Goal: Information Seeking & Learning: Find specific fact

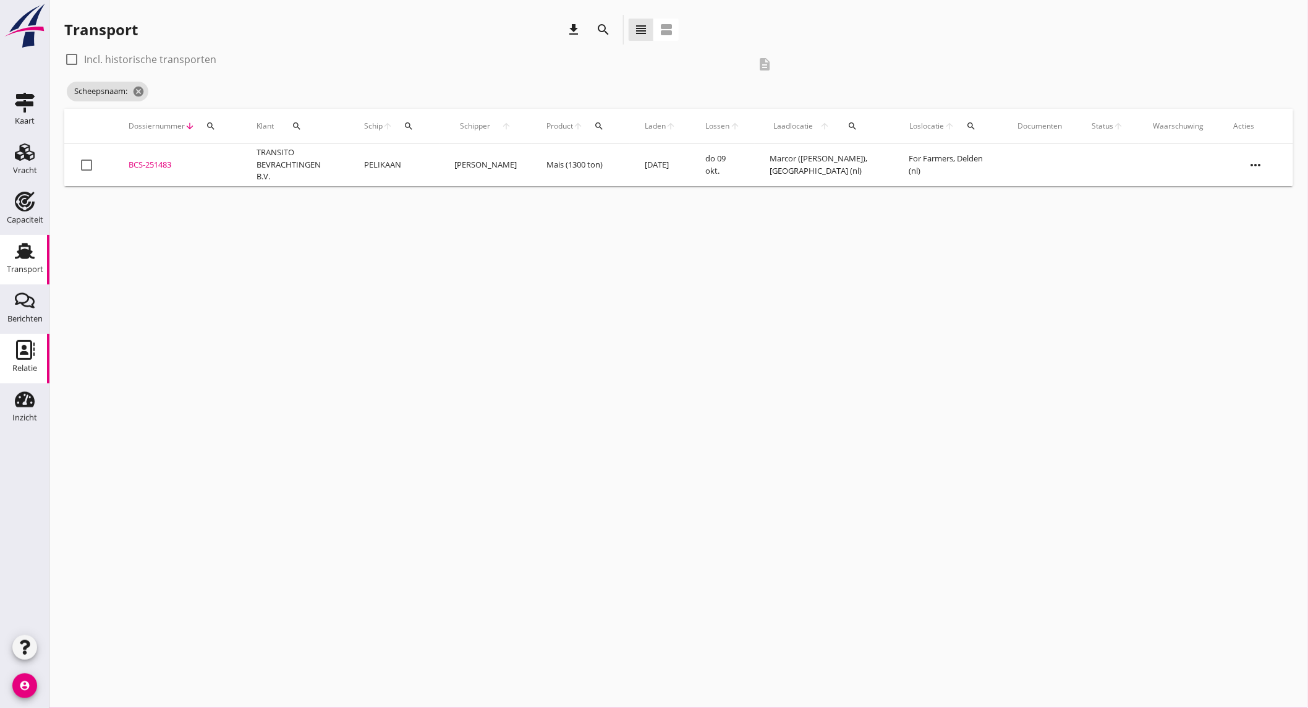
click at [28, 355] on icon "Relatie" at bounding box center [25, 350] width 20 height 20
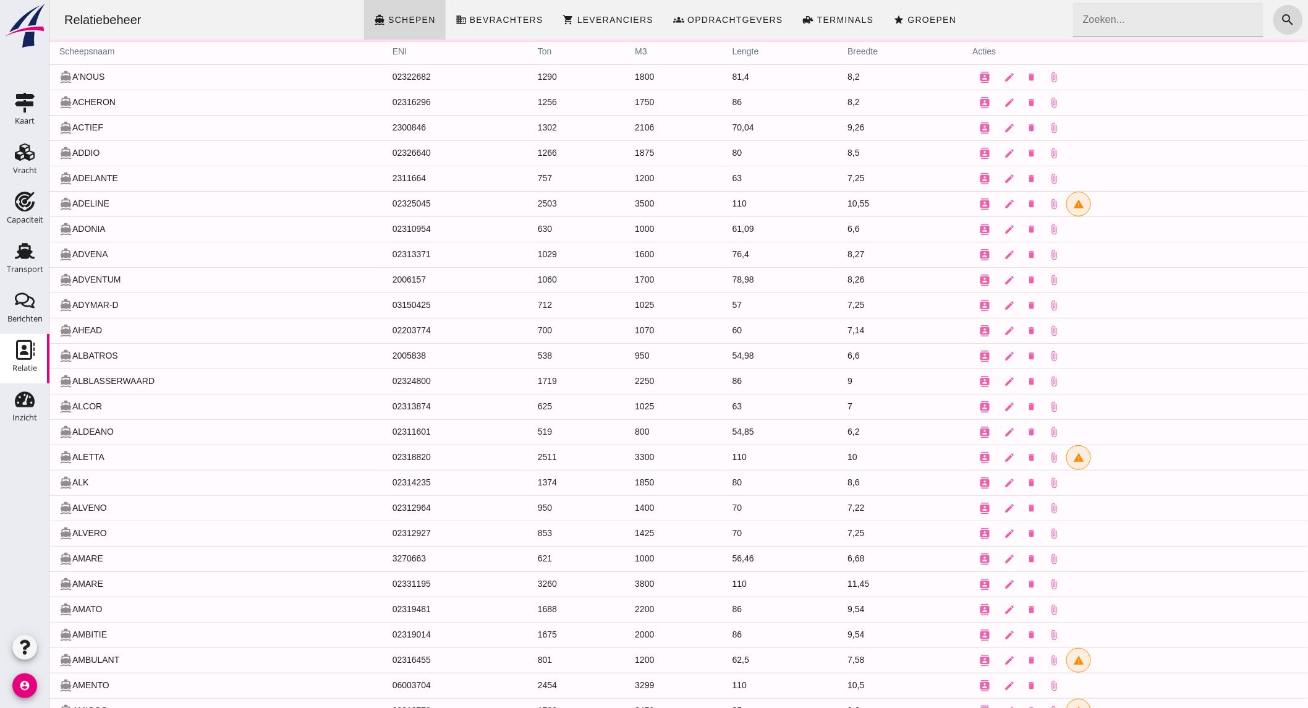
click at [1153, 33] on input "Zoeken..." at bounding box center [1163, 19] width 183 height 35
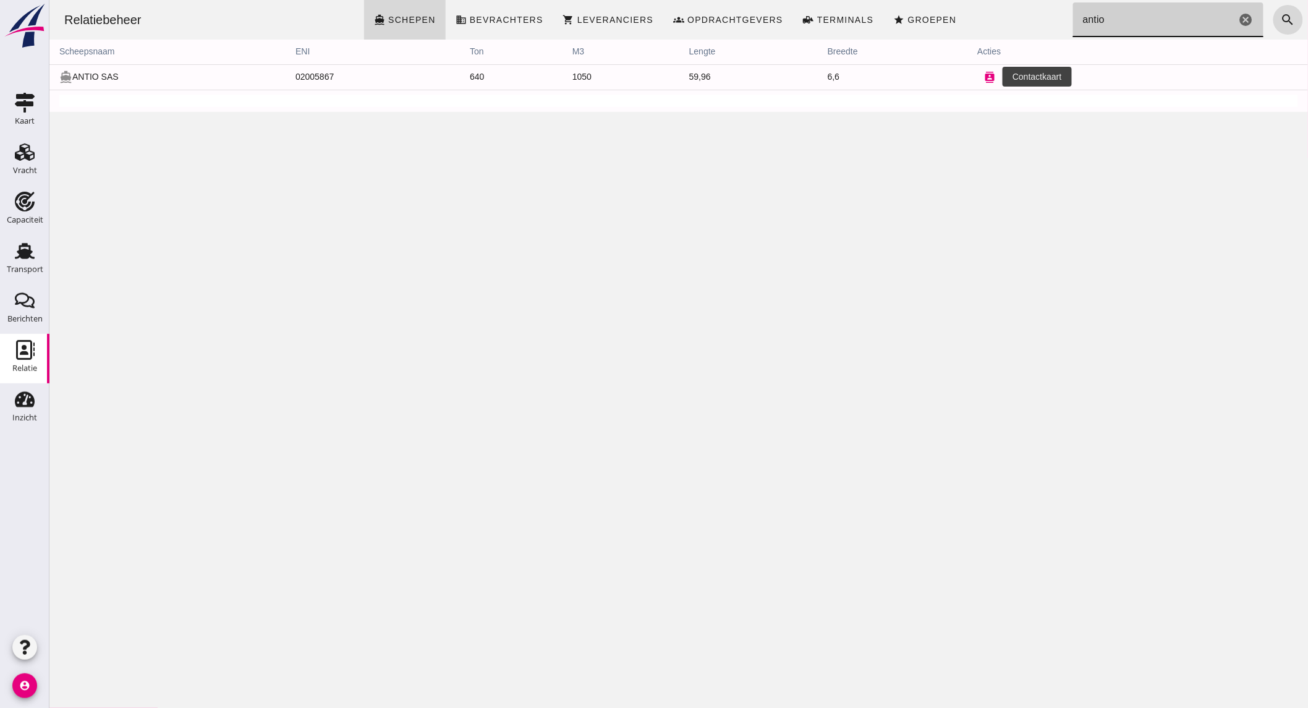
click at [976, 76] on button "contacts" at bounding box center [988, 77] width 25 height 25
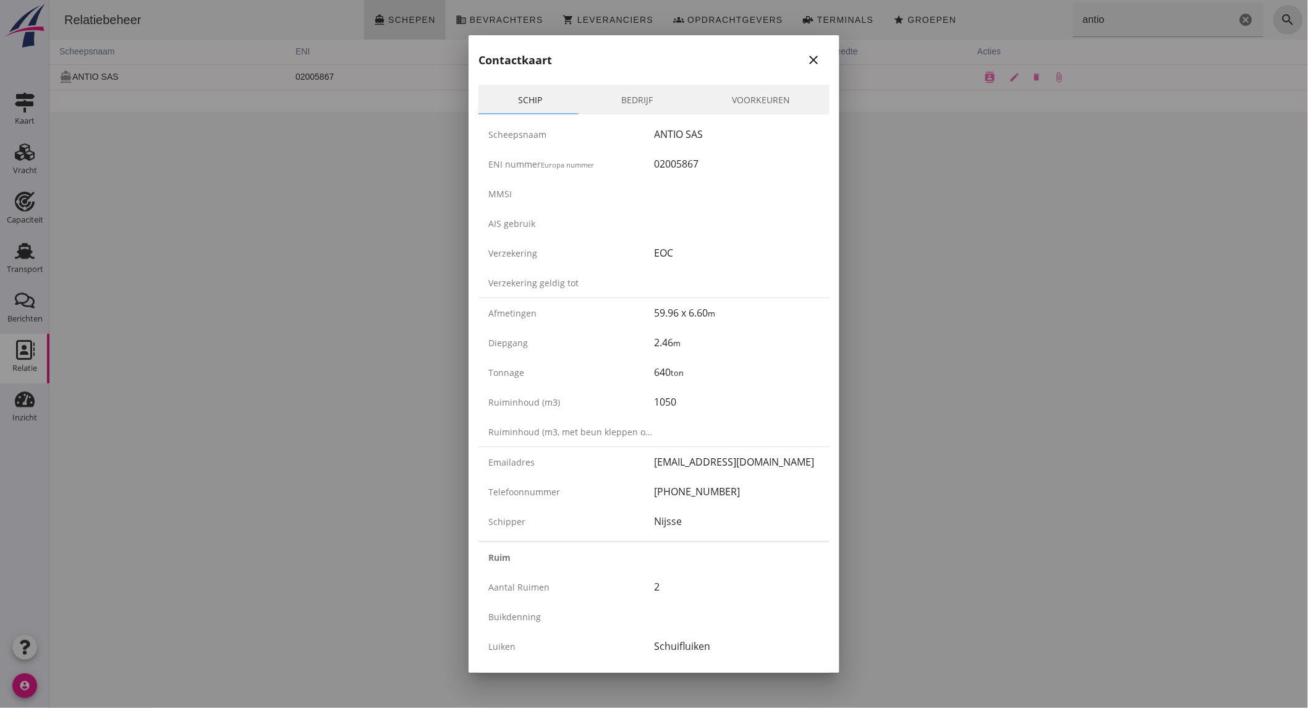
click at [807, 64] on icon "close" at bounding box center [813, 60] width 15 height 15
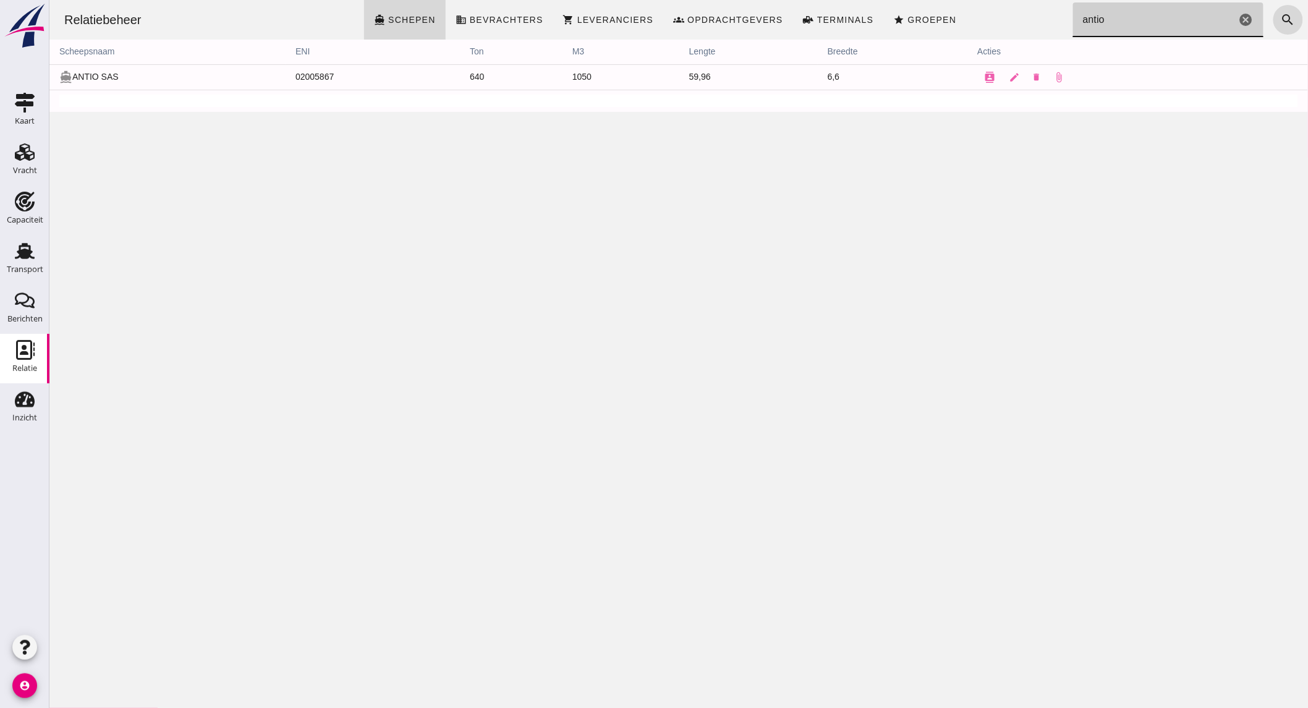
click at [1145, 14] on input "antio" at bounding box center [1153, 19] width 163 height 35
type input "a"
type input "yuna"
click at [976, 74] on icon "contacts" at bounding box center [981, 77] width 11 height 11
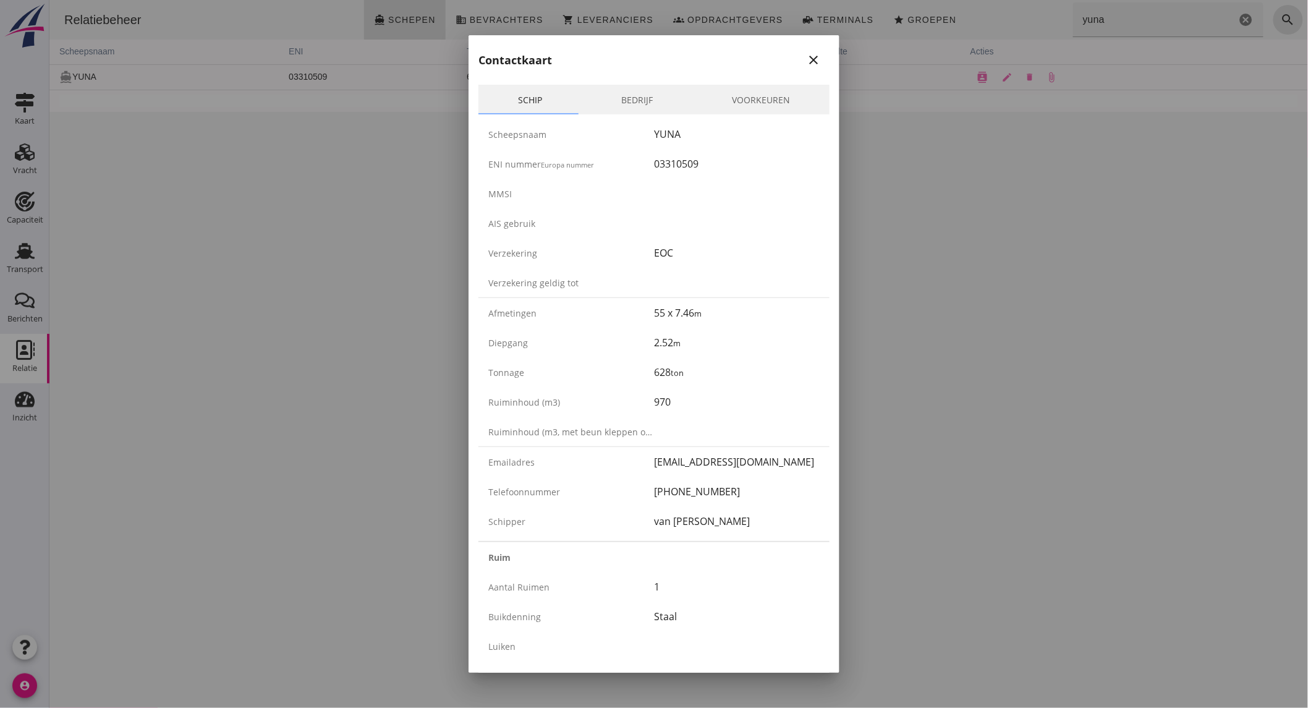
click at [60, 266] on div at bounding box center [654, 354] width 1308 height 708
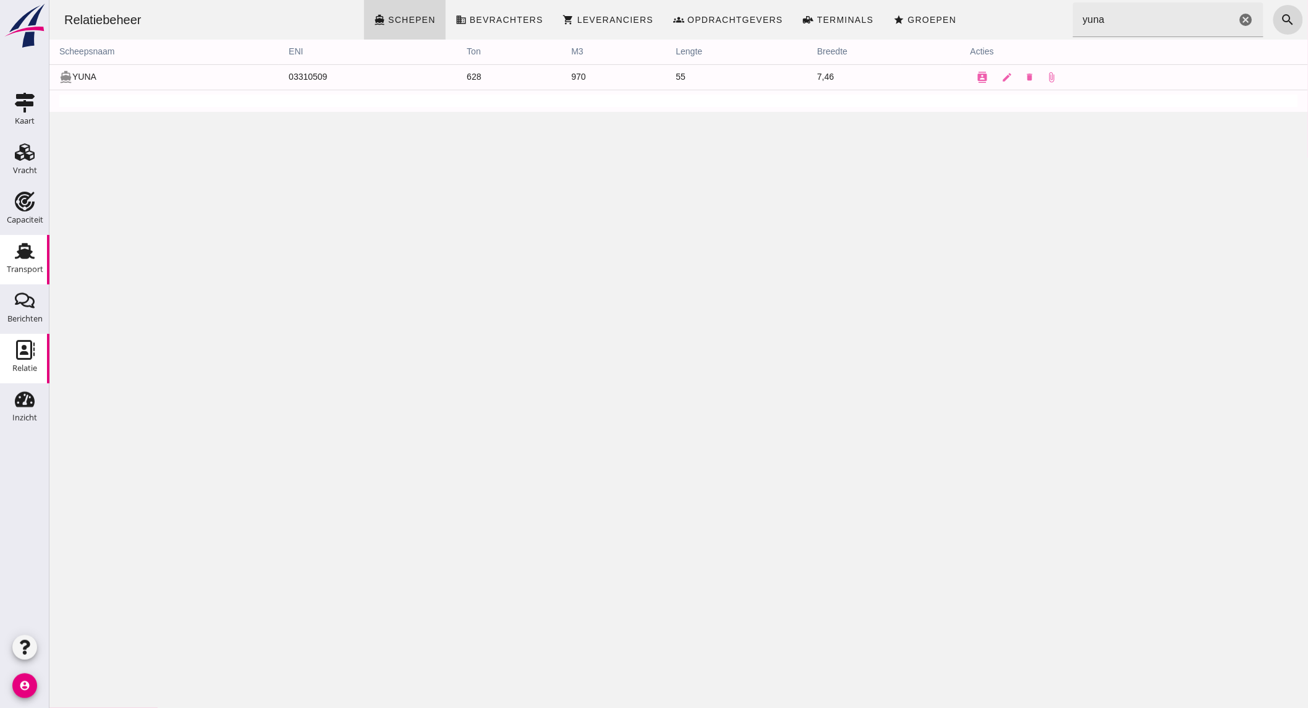
click at [37, 261] on div "Transport" at bounding box center [25, 269] width 36 height 17
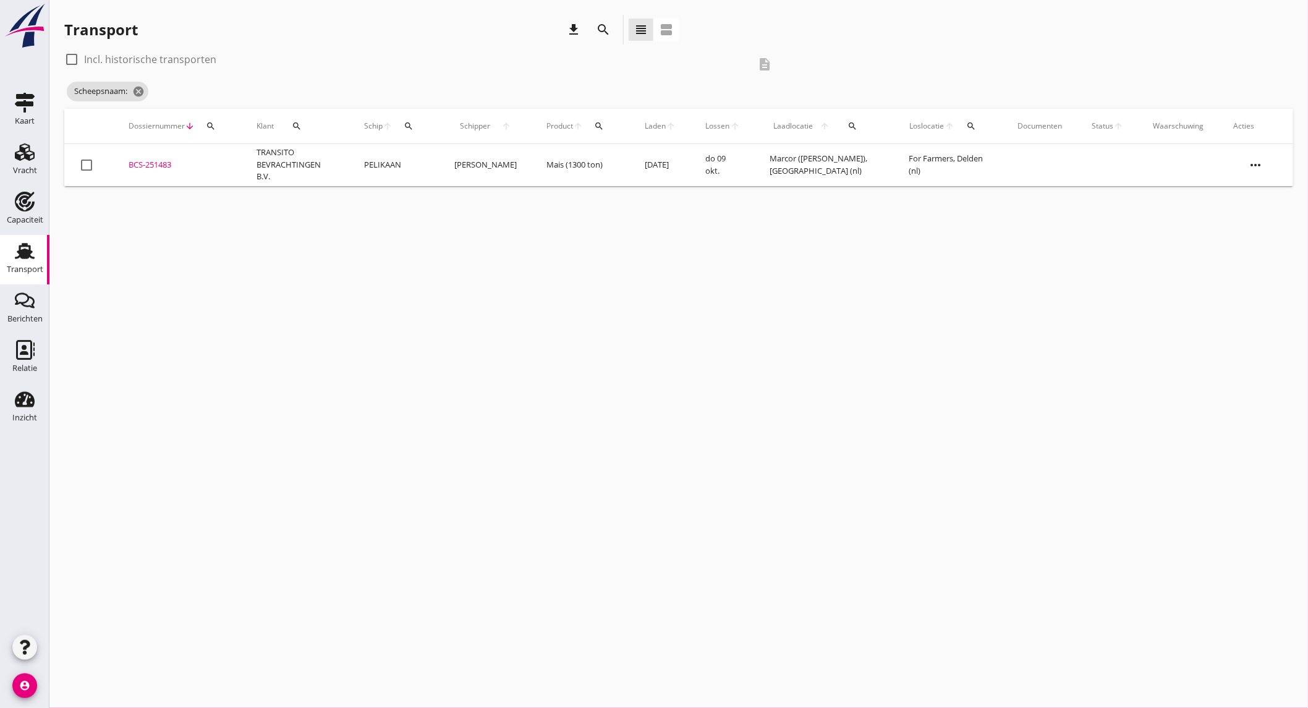
click at [597, 27] on icon "search" at bounding box center [603, 29] width 15 height 15
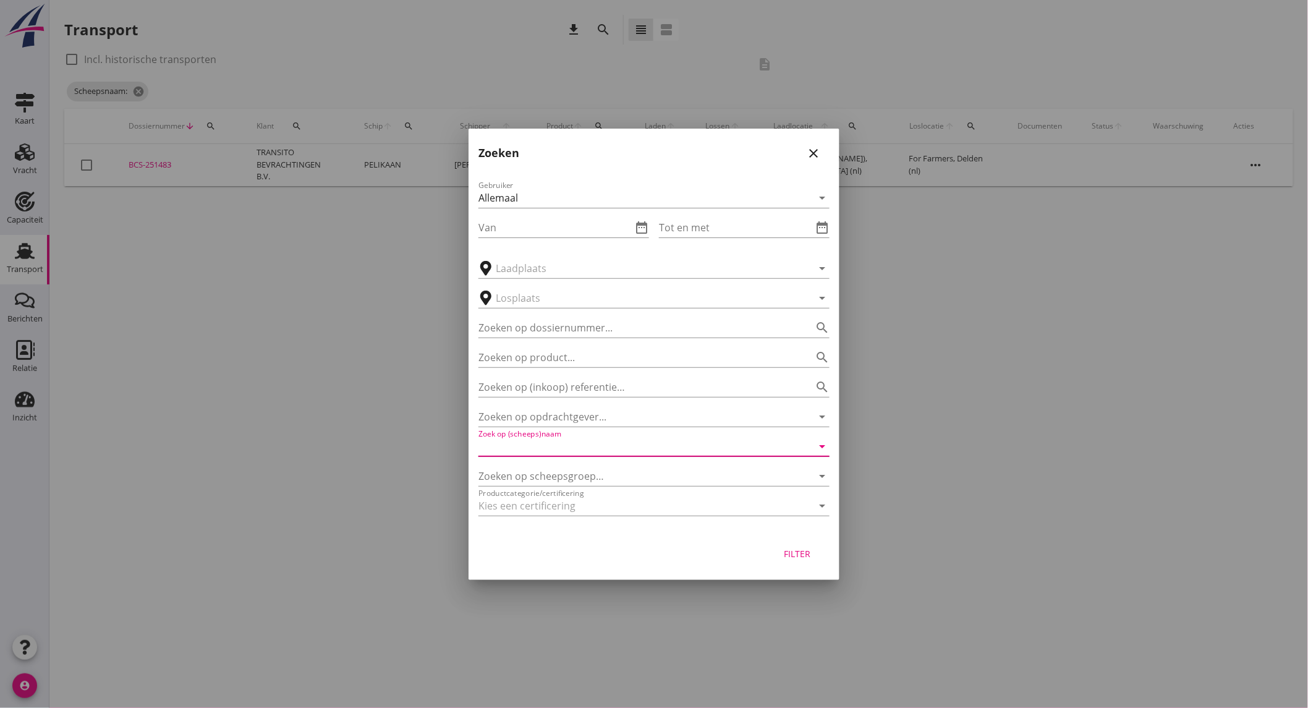
click at [557, 441] on input "Zoek op (scheeps)naam" at bounding box center [636, 446] width 316 height 20
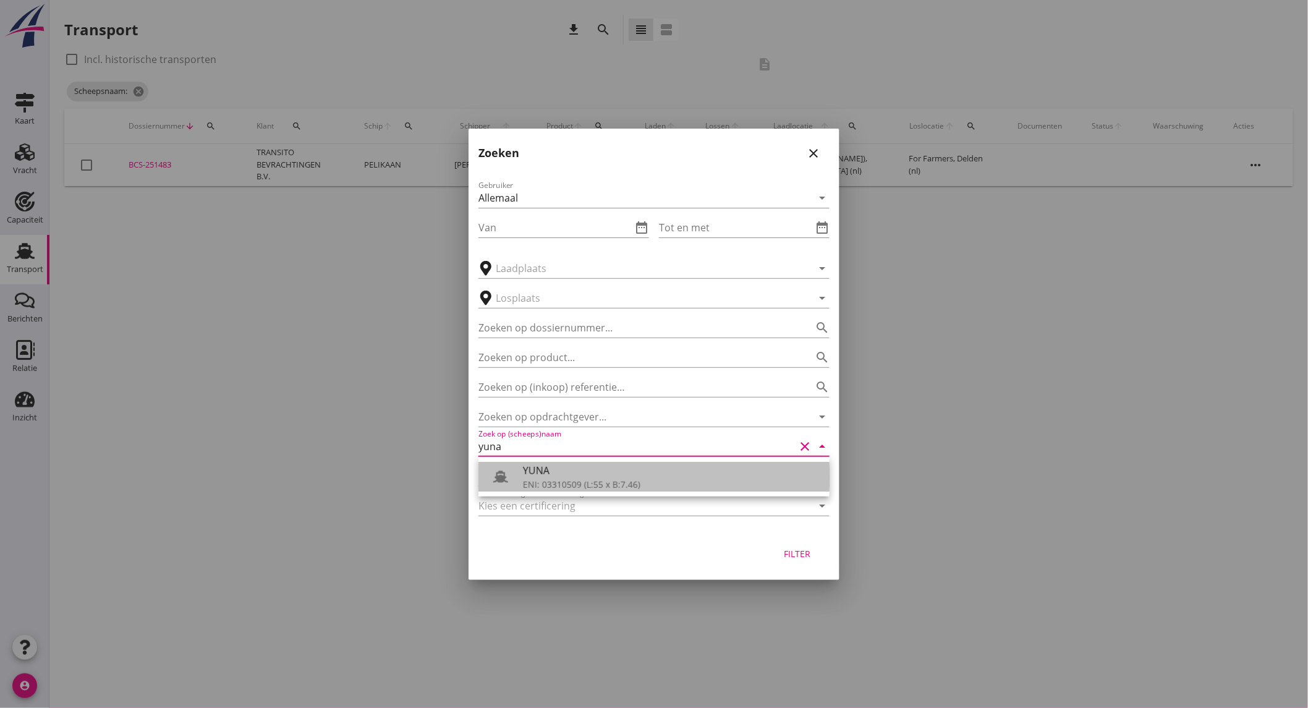
click at [523, 473] on div "YUNA" at bounding box center [671, 470] width 297 height 15
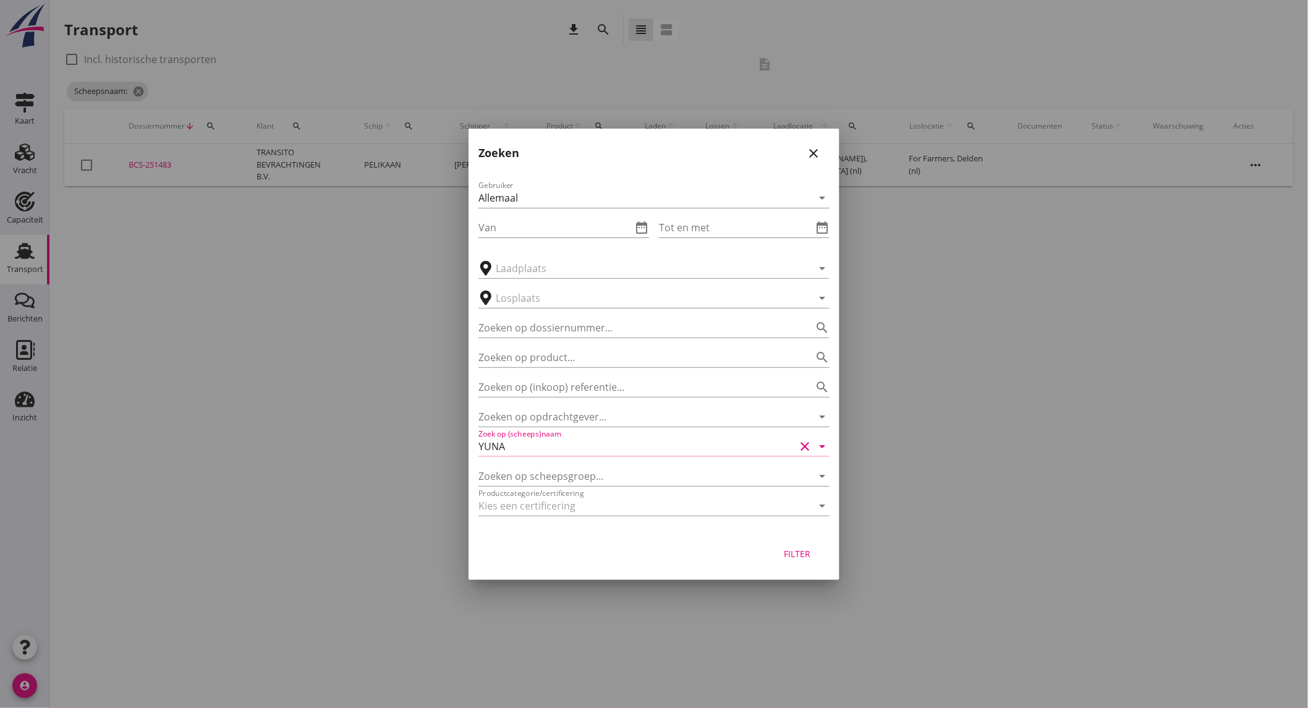
click at [782, 549] on div "Filter" at bounding box center [797, 553] width 35 height 13
type input "YUNA"
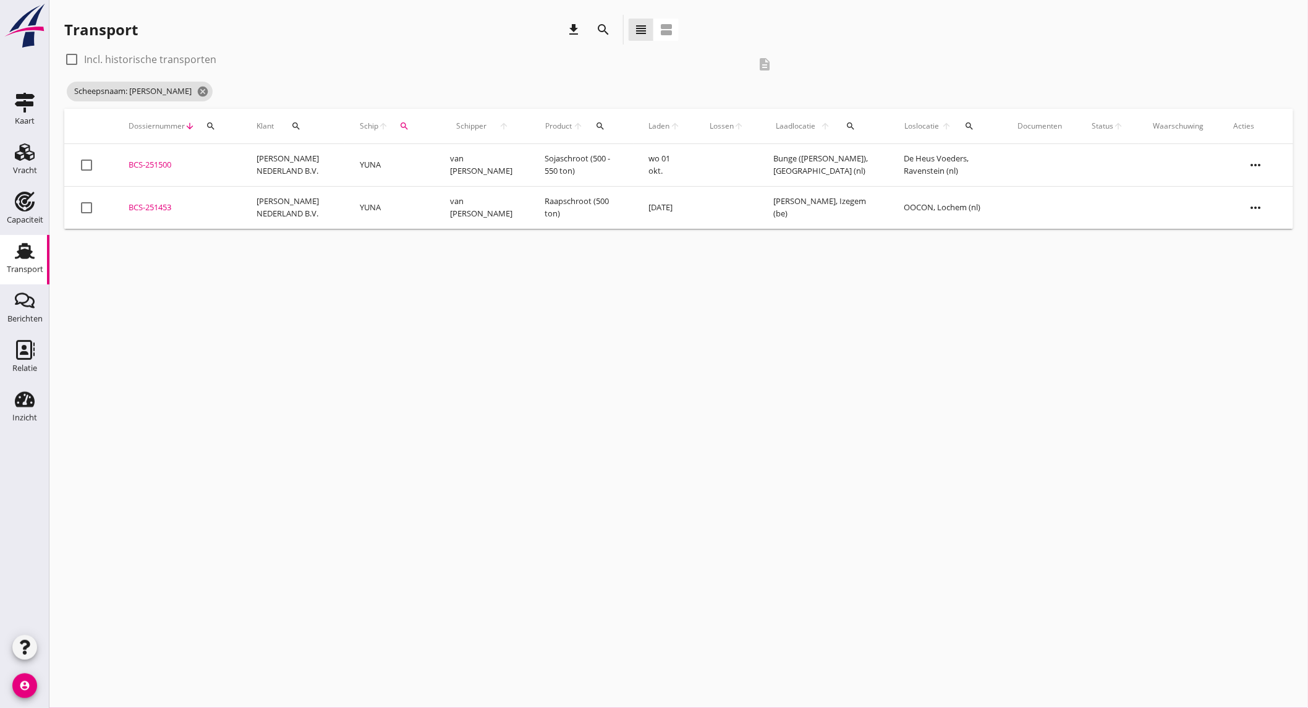
click at [298, 159] on td "[PERSON_NAME] NEDERLAND B.V." at bounding box center [293, 165] width 103 height 43
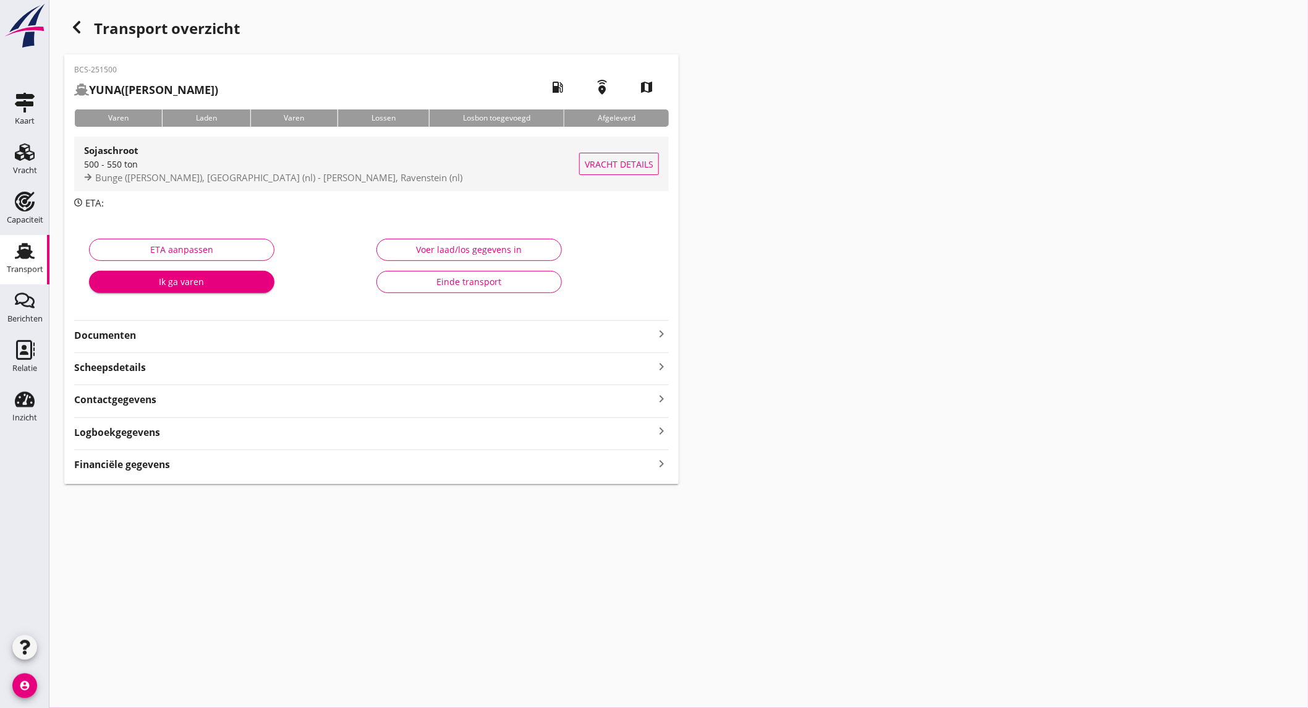
click at [221, 174] on span "Bunge ([PERSON_NAME]), [GEOGRAPHIC_DATA] (nl) - [PERSON_NAME], Ravenstein (nl)" at bounding box center [278, 177] width 367 height 12
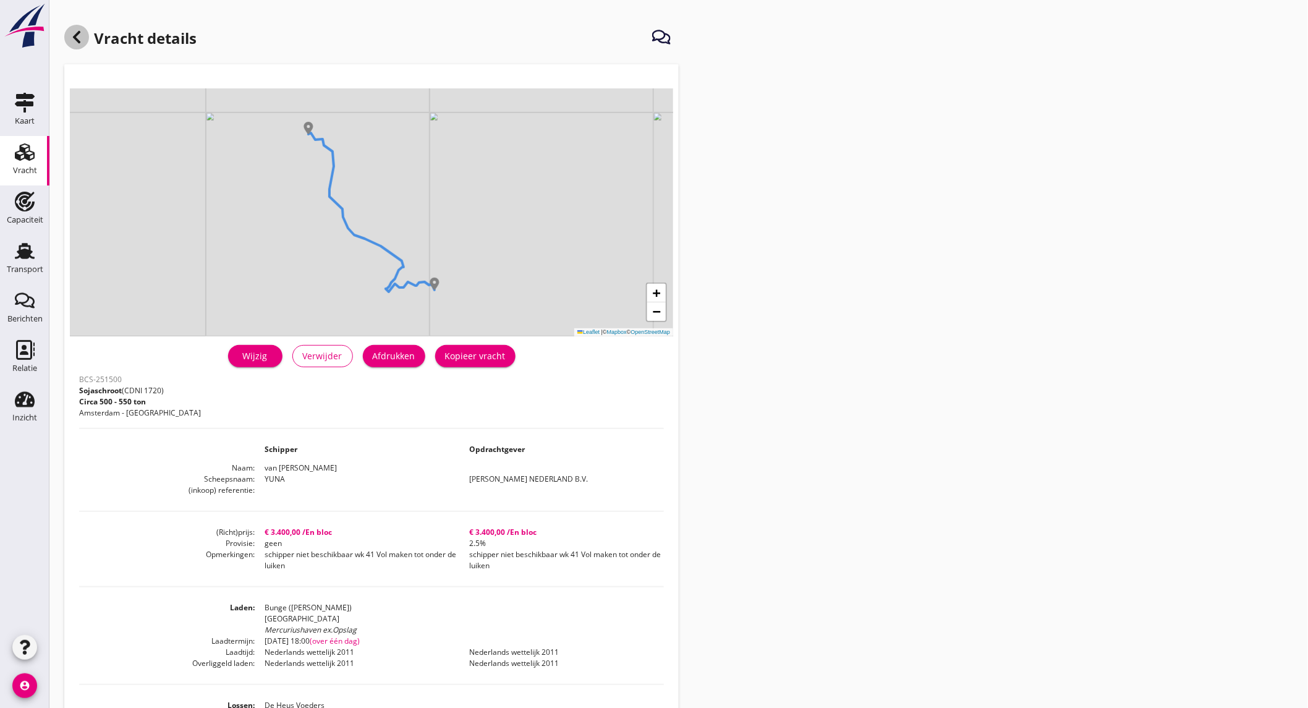
click at [72, 45] on div at bounding box center [76, 37] width 25 height 25
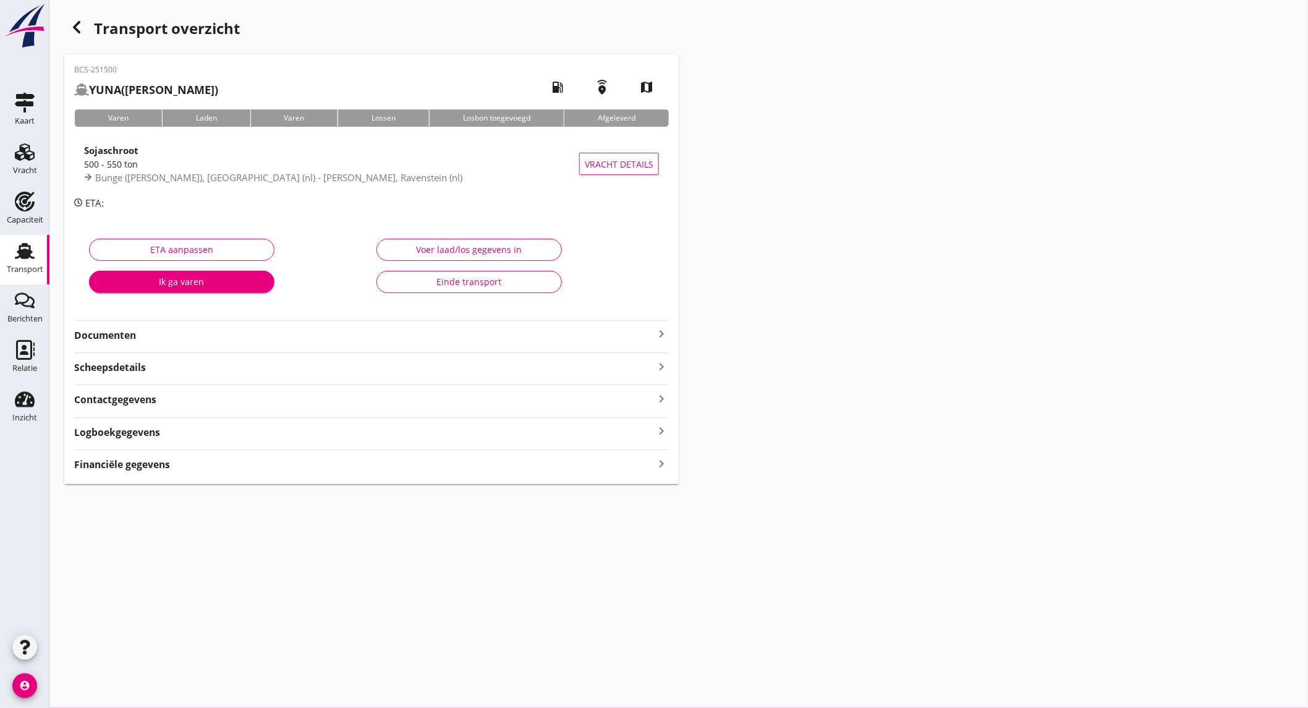
click at [200, 338] on strong "Documenten" at bounding box center [364, 335] width 580 height 14
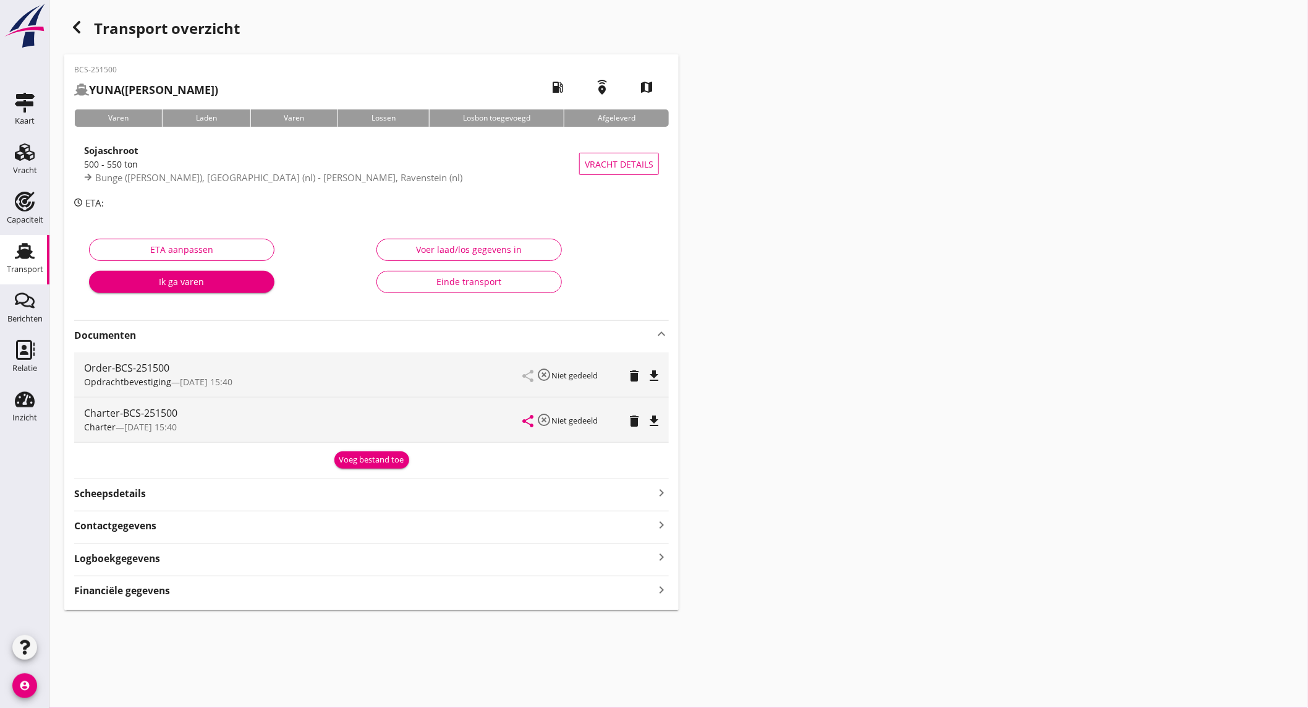
click at [651, 421] on icon "file_download" at bounding box center [653, 420] width 15 height 15
click at [33, 202] on use at bounding box center [25, 202] width 20 height 20
click at [19, 164] on div "Vracht" at bounding box center [25, 170] width 24 height 17
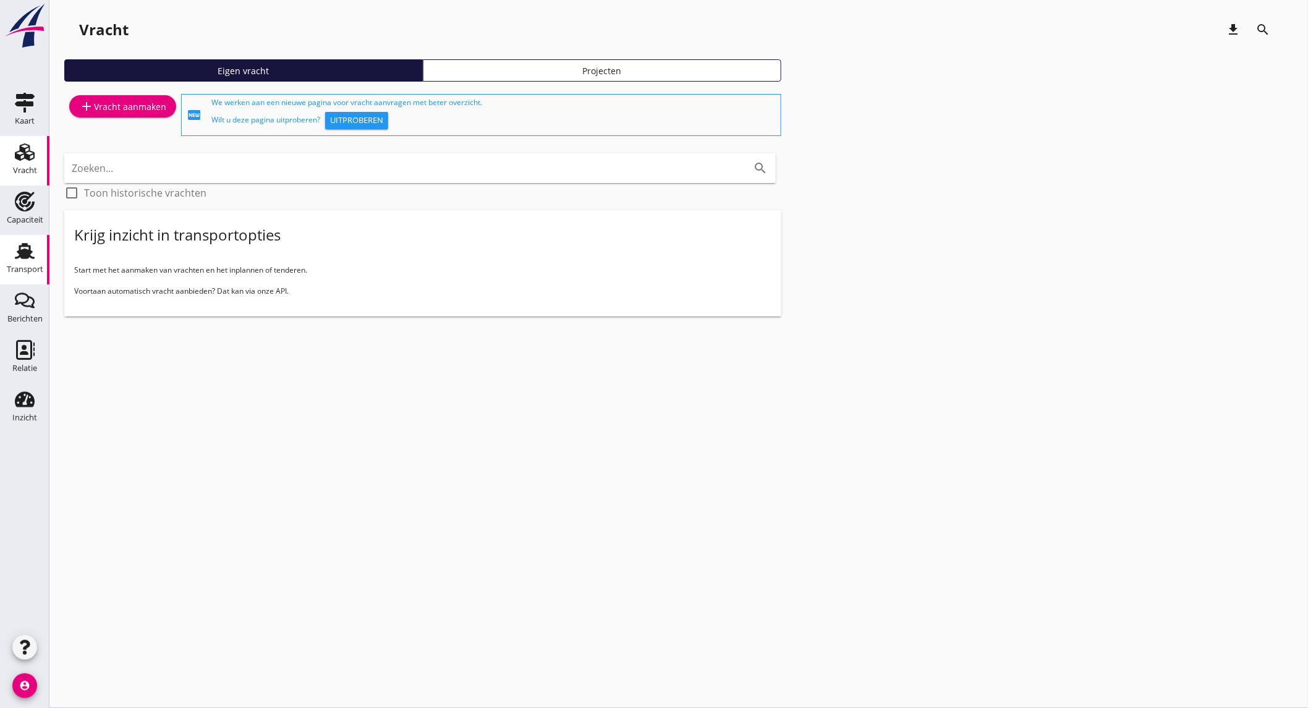
click at [28, 266] on div "Transport" at bounding box center [25, 269] width 36 height 8
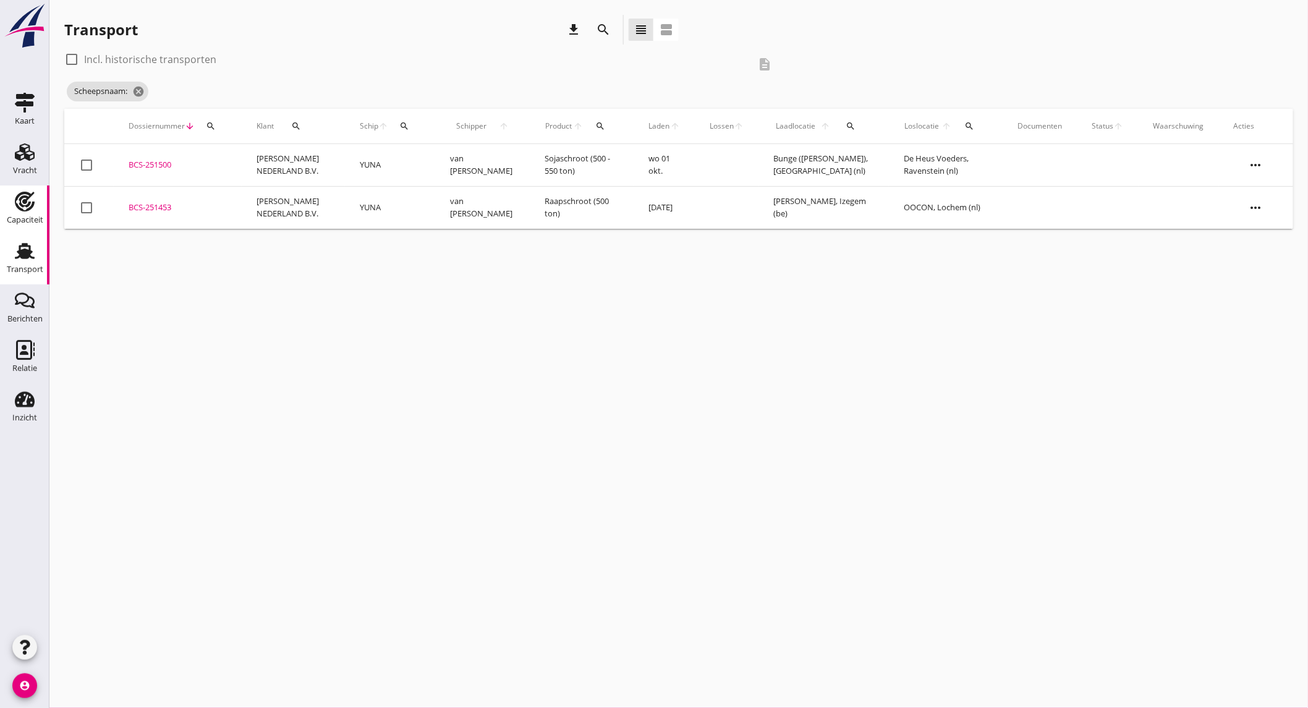
click at [35, 214] on div "Capaciteit" at bounding box center [25, 219] width 36 height 17
click at [0, 0] on div at bounding box center [0, 0] width 0 height 0
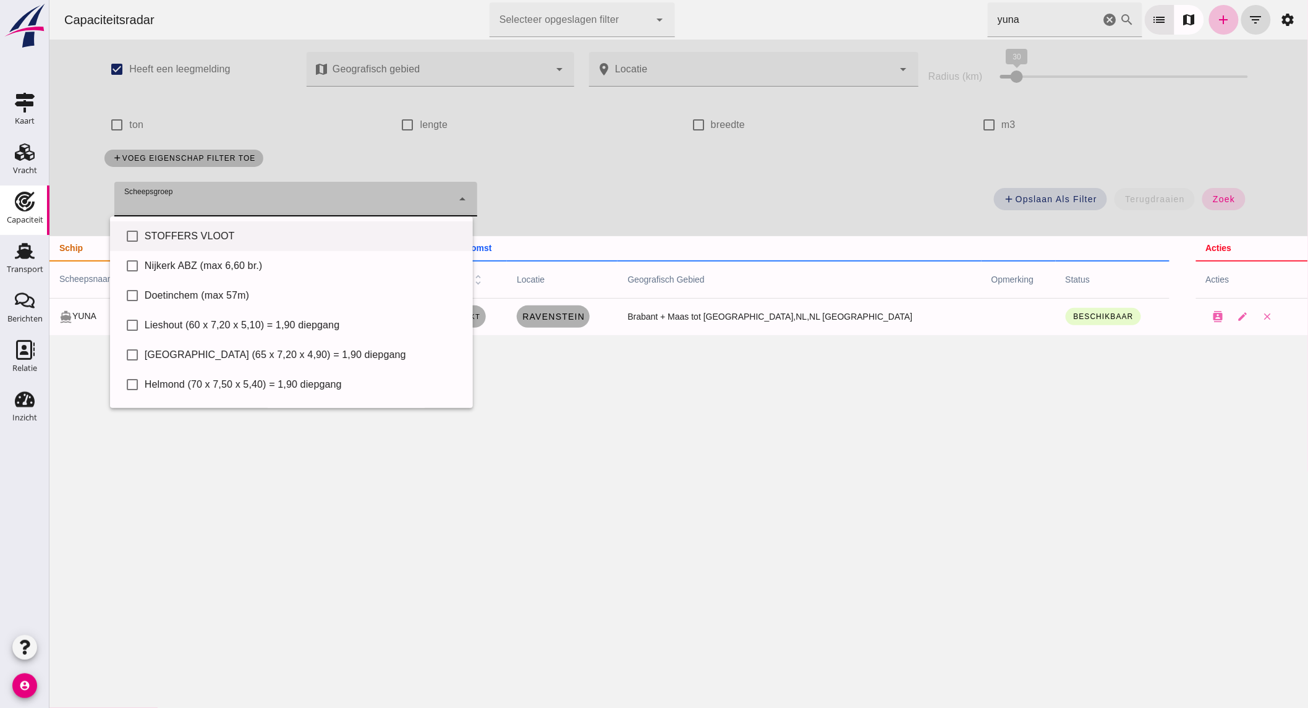
click at [192, 241] on div "STOFFERS VLOOT" at bounding box center [303, 236] width 318 height 15
type input "STOFFERS VLOOT"
checkbox input "true"
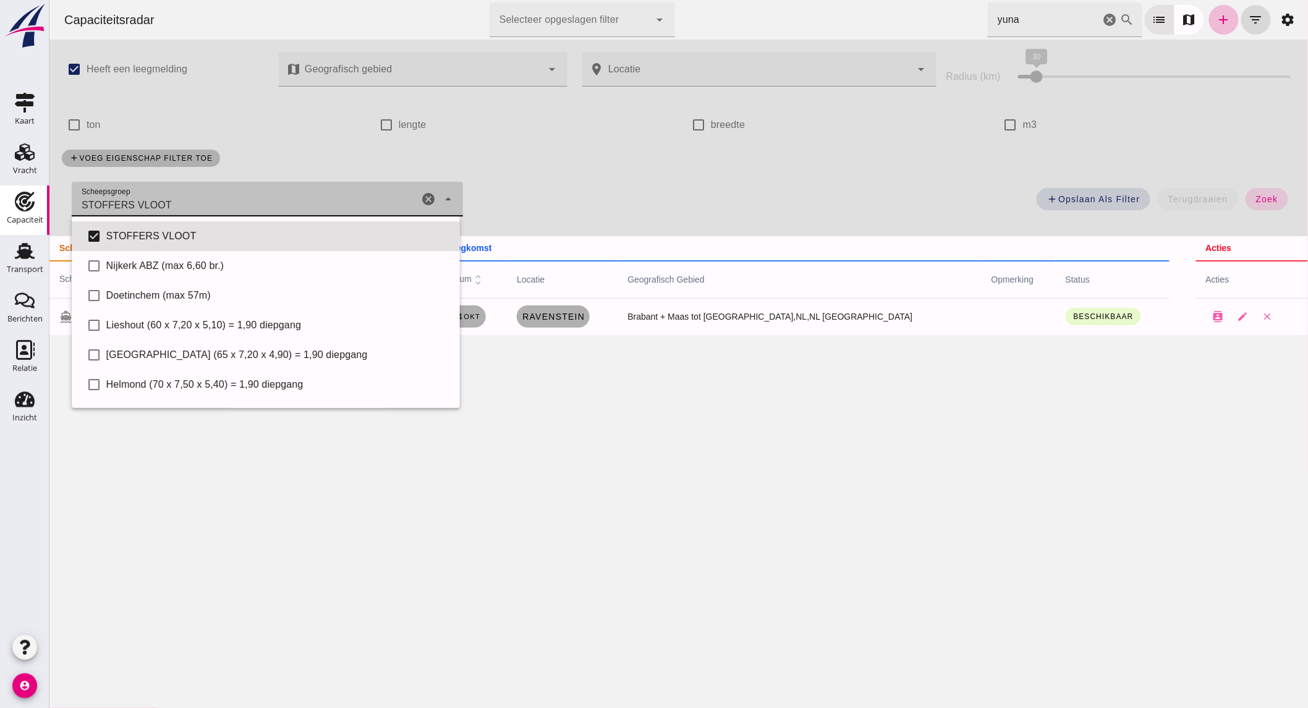
click at [1102, 14] on icon "cancel" at bounding box center [1109, 19] width 15 height 15
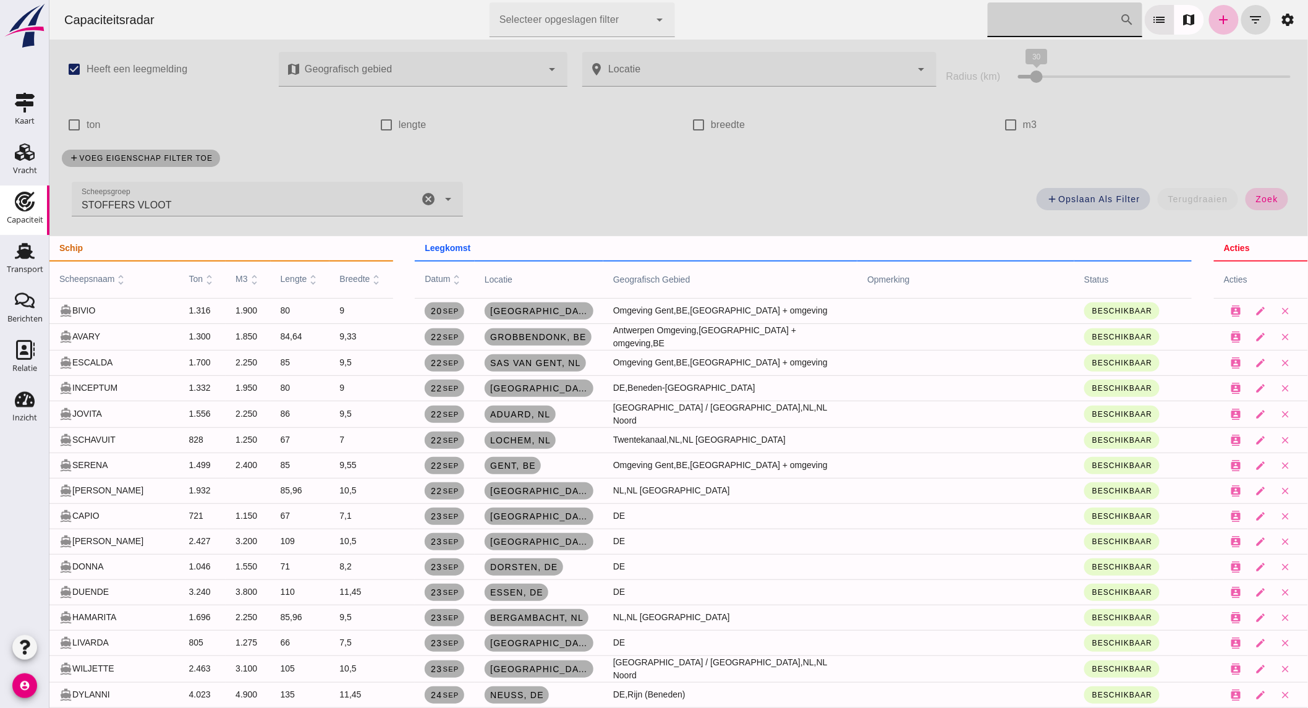
click at [1256, 195] on span "zoek" at bounding box center [1265, 199] width 23 height 10
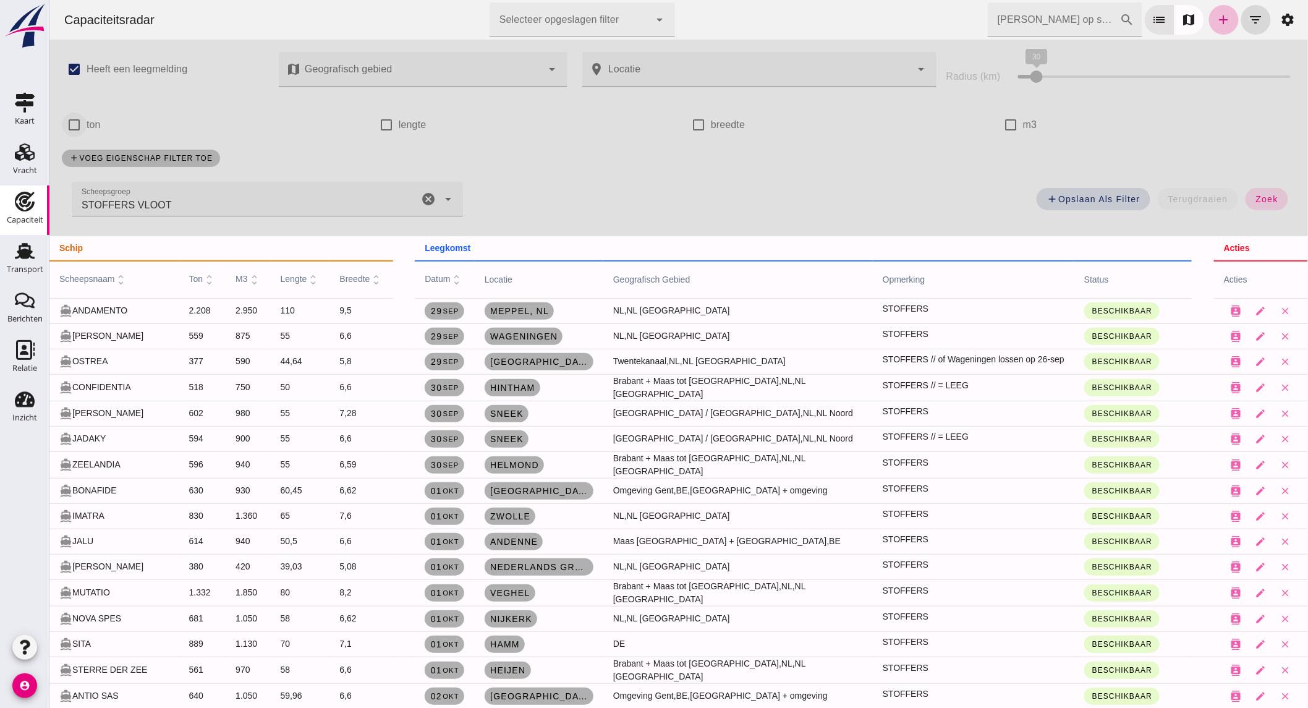
click at [83, 118] on input "ton" at bounding box center [73, 124] width 25 height 25
checkbox input "true"
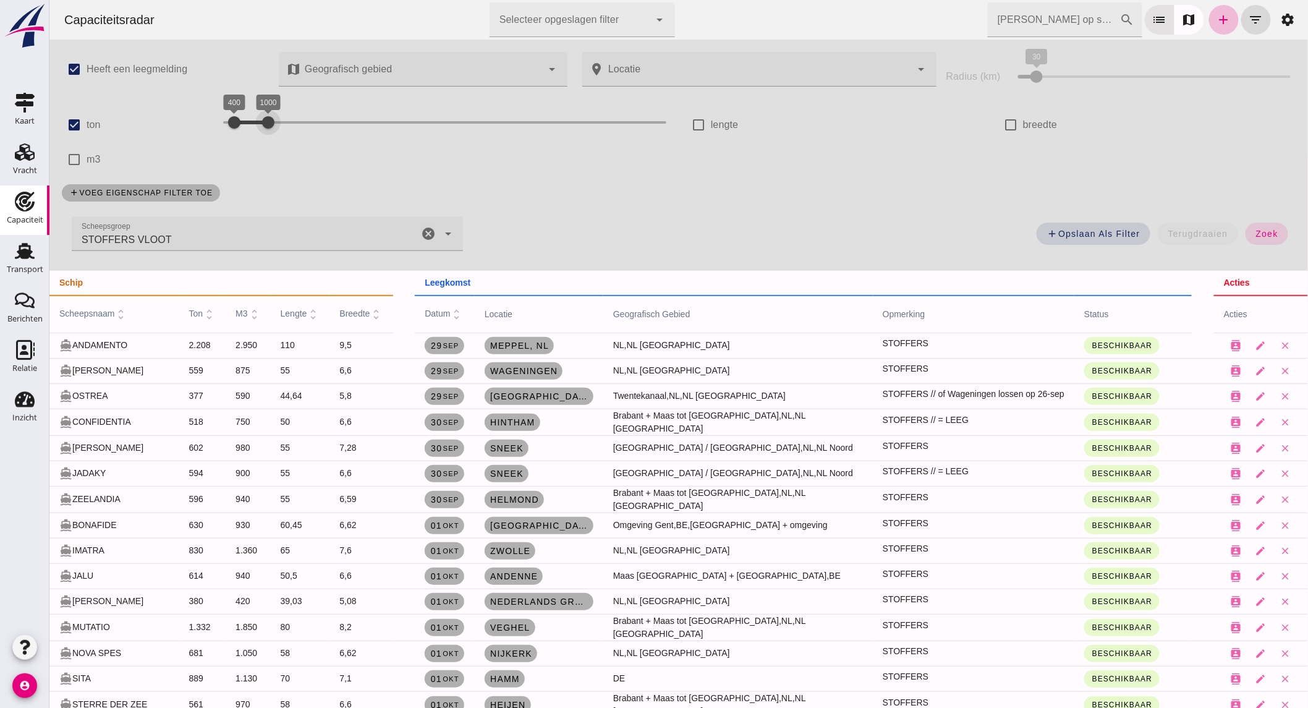
drag, startPoint x: 564, startPoint y: 125, endPoint x: 260, endPoint y: 120, distance: 304.7
click at [260, 120] on div at bounding box center [267, 122] width 25 height 25
click at [1271, 234] on button "zoek" at bounding box center [1266, 233] width 43 height 22
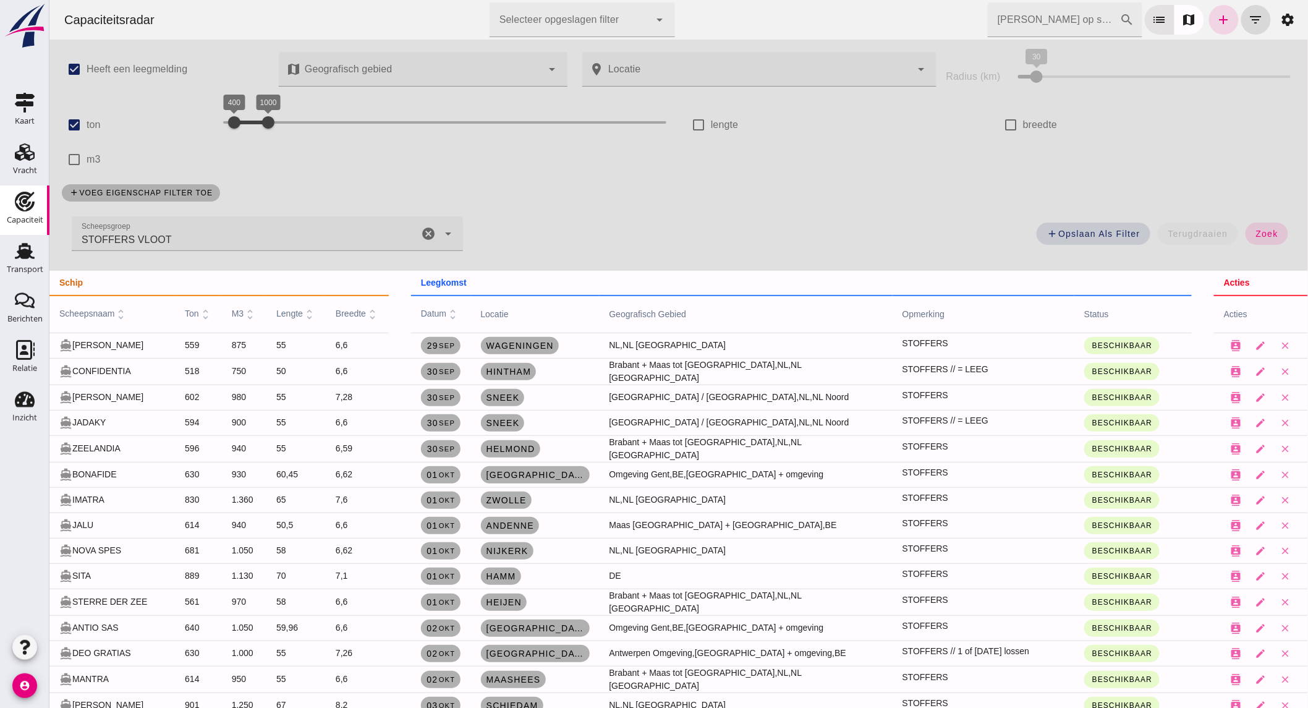
click at [422, 226] on icon "cancel" at bounding box center [427, 233] width 15 height 15
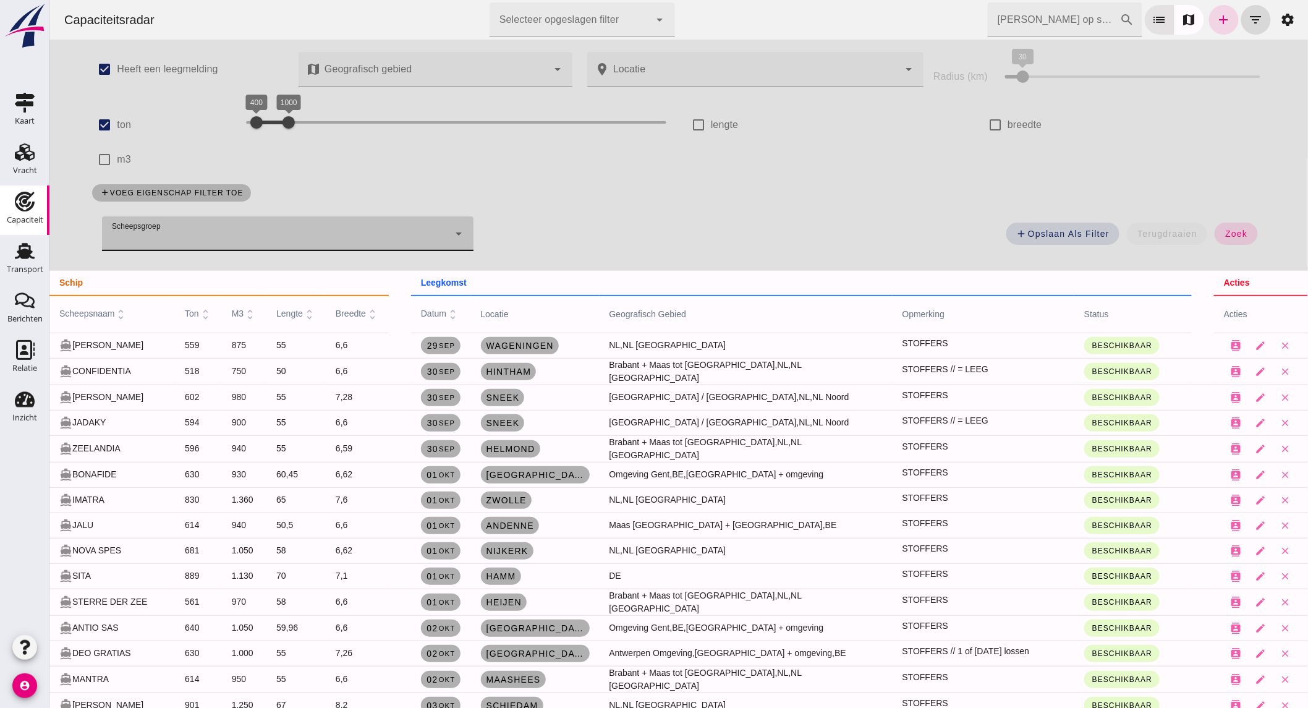
scroll to position [343, 0]
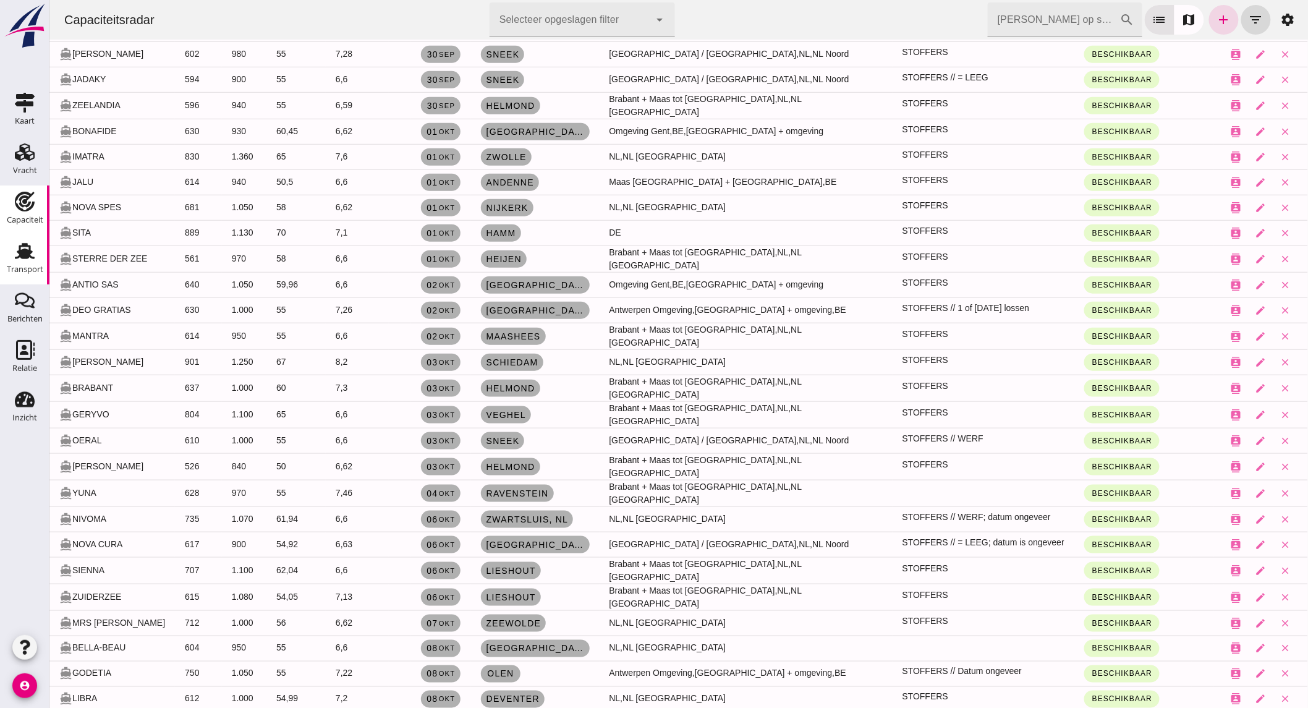
click at [26, 260] on icon "Transport" at bounding box center [25, 251] width 20 height 20
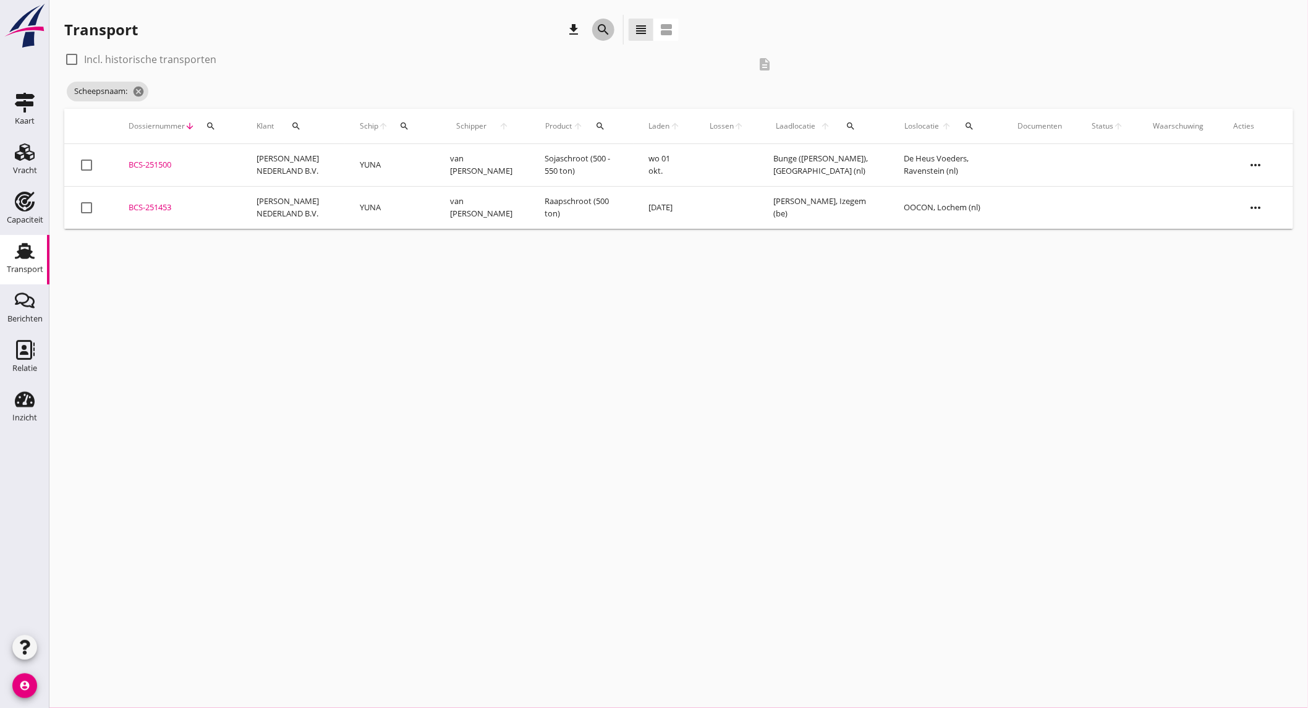
click at [603, 29] on icon "search" at bounding box center [603, 29] width 15 height 15
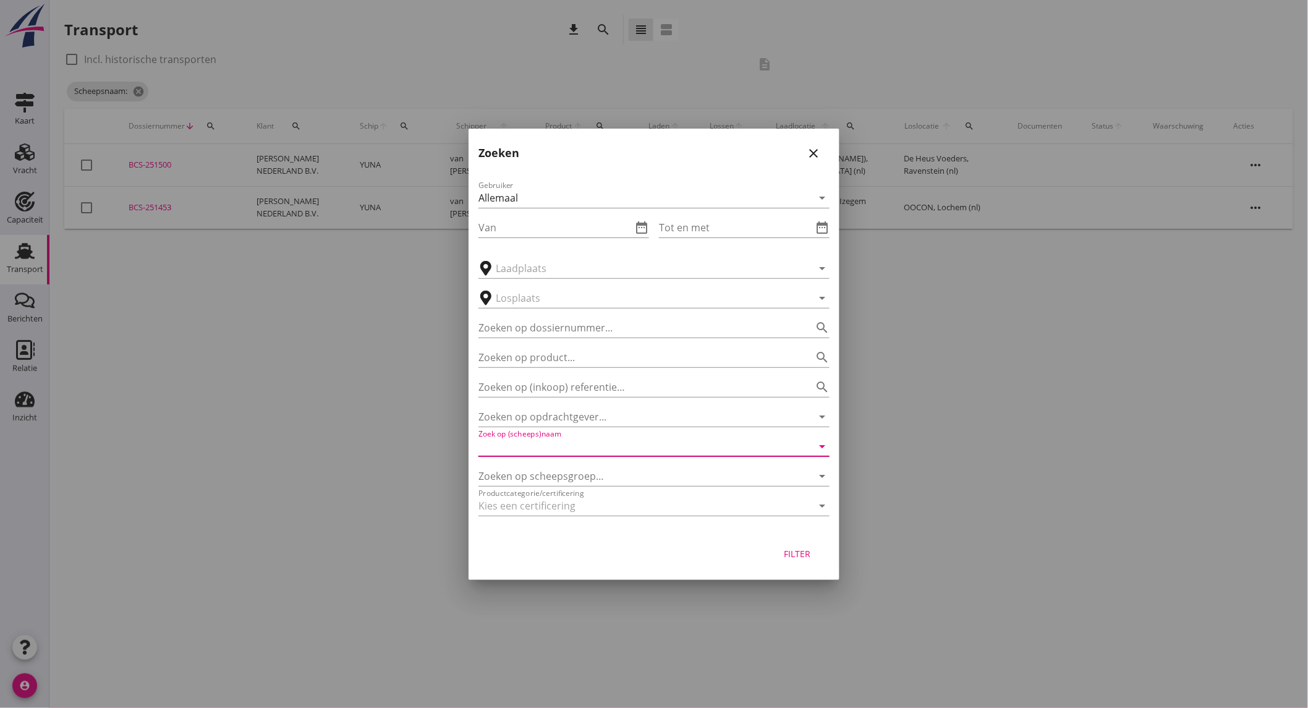
click at [580, 448] on input "Zoek op (scheeps)naam" at bounding box center [636, 446] width 316 height 20
click at [564, 276] on input "text" at bounding box center [645, 268] width 299 height 20
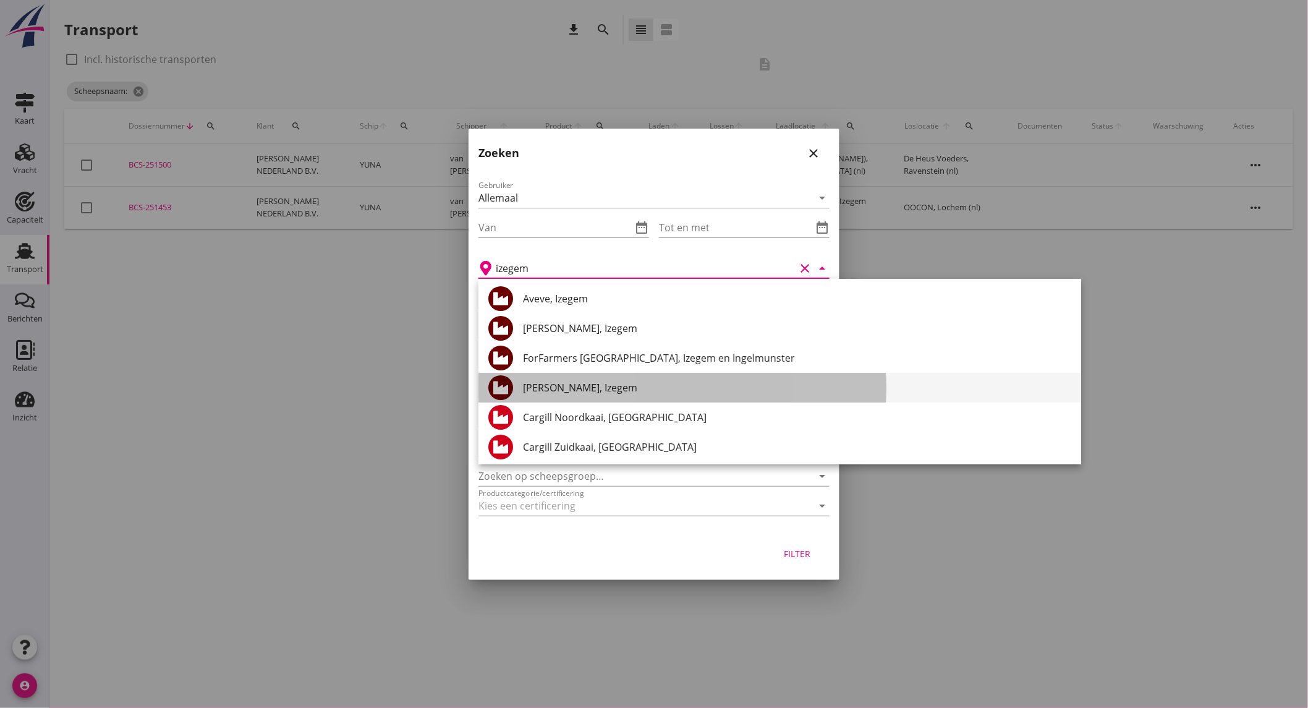
click at [583, 381] on div "[PERSON_NAME], Izegem" at bounding box center [797, 387] width 548 height 15
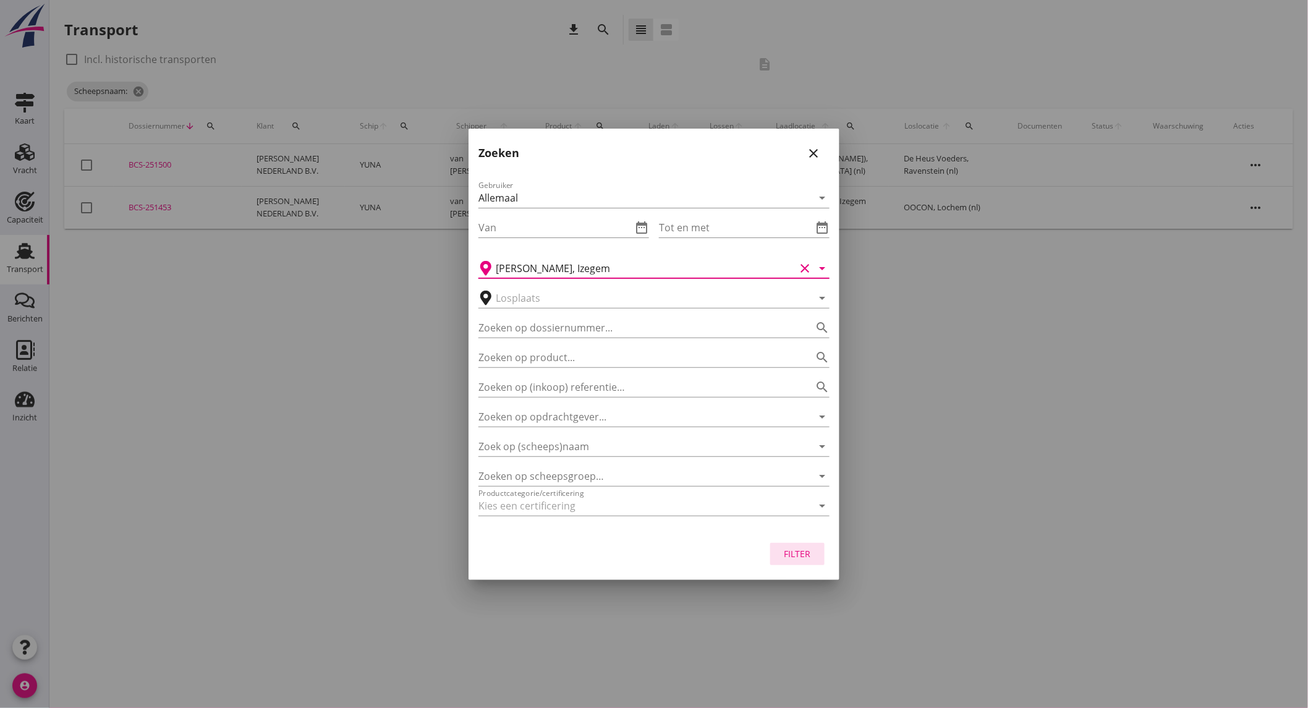
click at [786, 550] on div "Filter" at bounding box center [797, 553] width 35 height 13
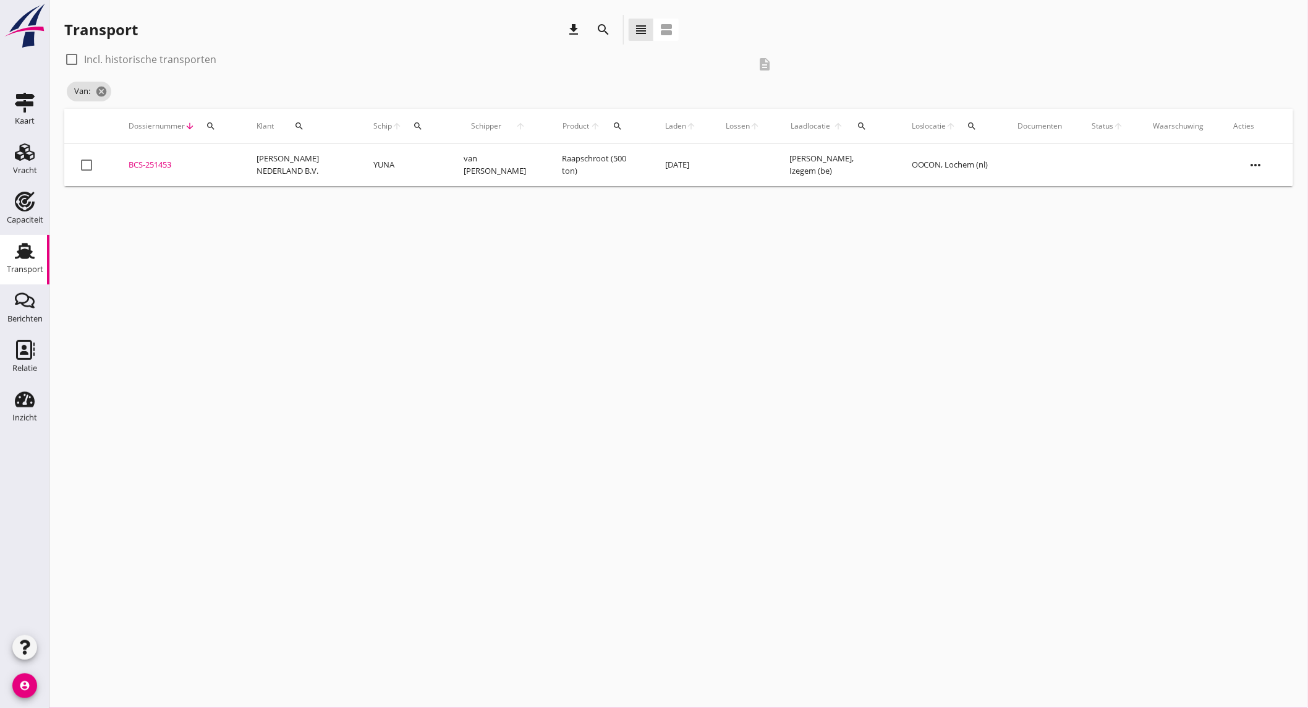
type input "Danis"
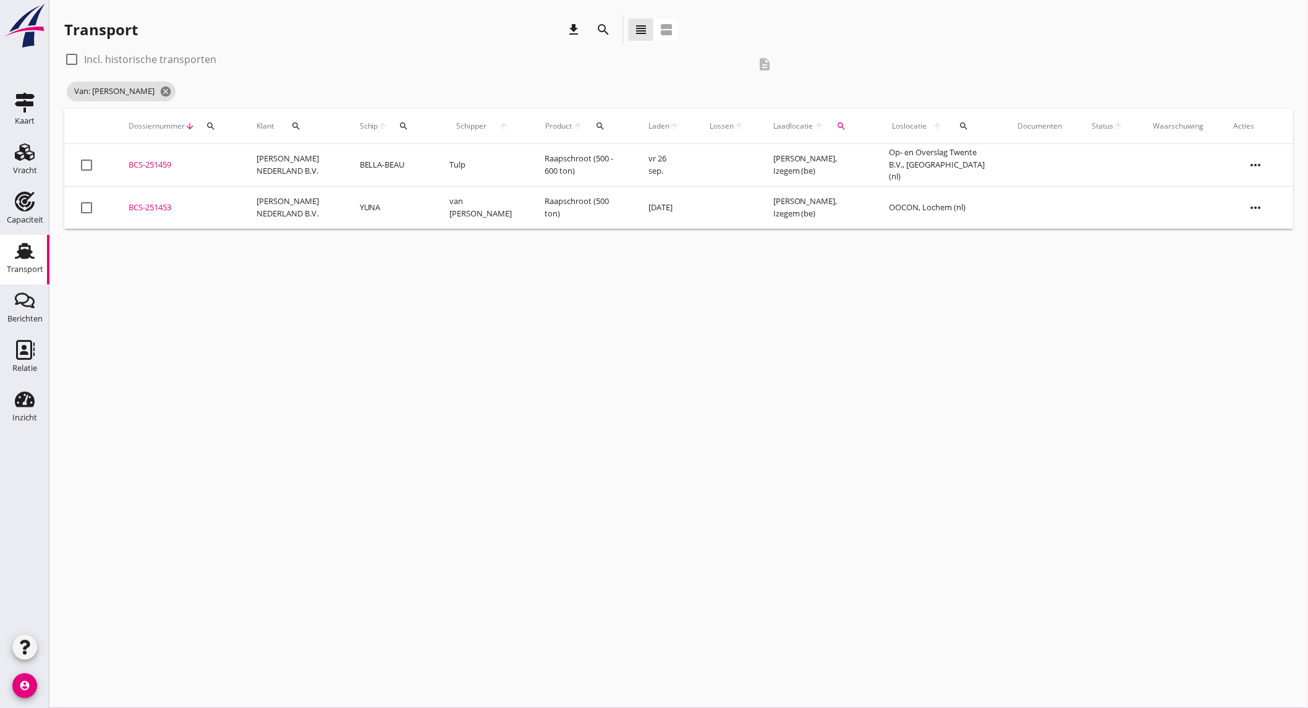
click at [409, 171] on td "BELLA-BEAU" at bounding box center [390, 165] width 90 height 43
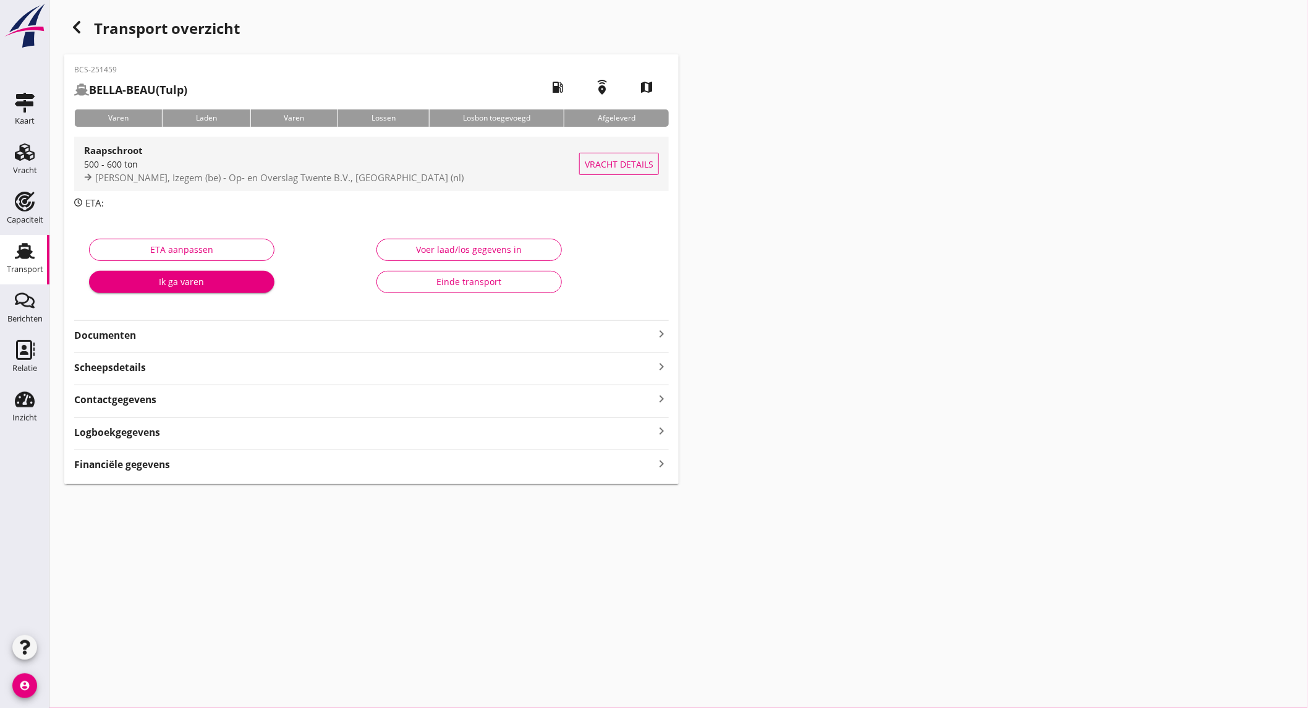
click at [260, 187] on div "Raapschroot 500 - 600 ton Danis, [GEOGRAPHIC_DATA] (be) - Op- en Overslag Twent…" at bounding box center [331, 164] width 495 height 54
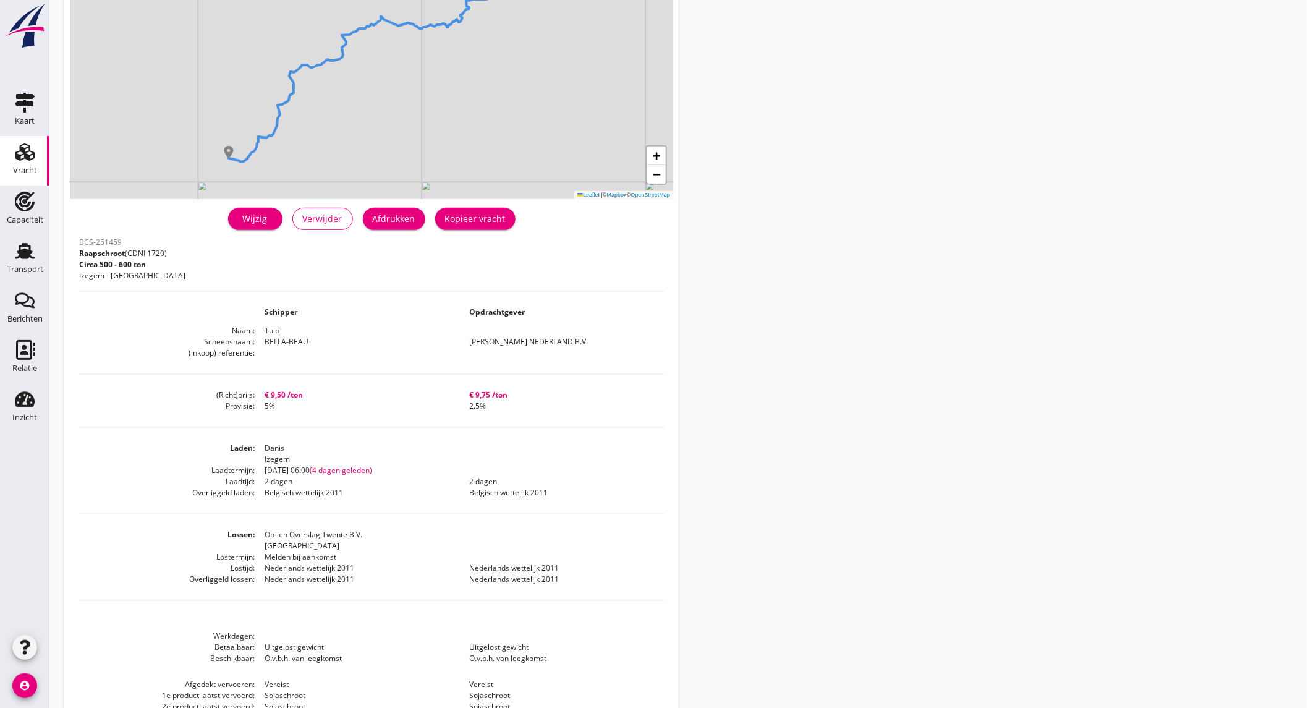
scroll to position [206, 0]
